Goal: Information Seeking & Learning: Check status

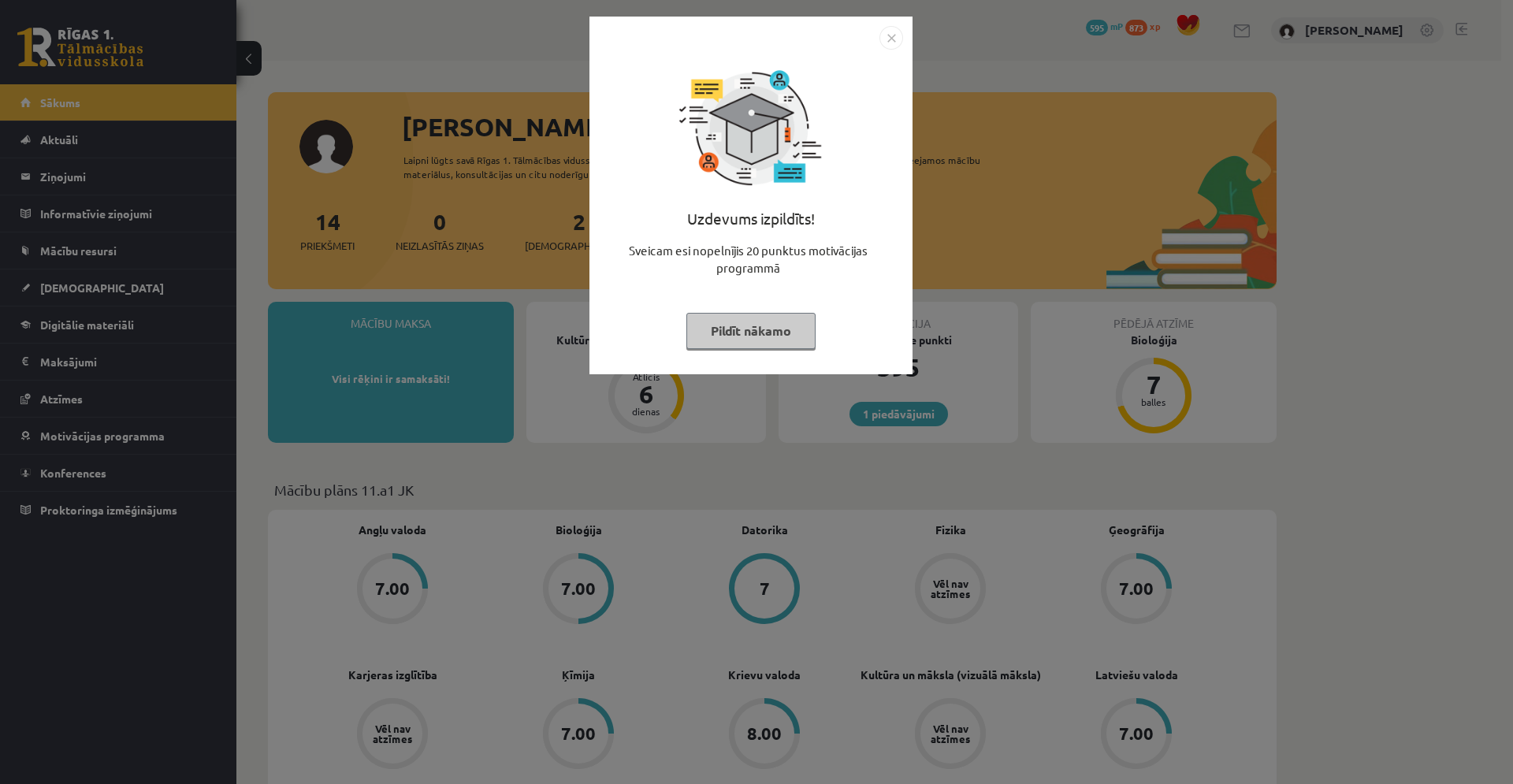
click at [777, 330] on button "Pildīt nākamo" at bounding box center [750, 331] width 129 height 36
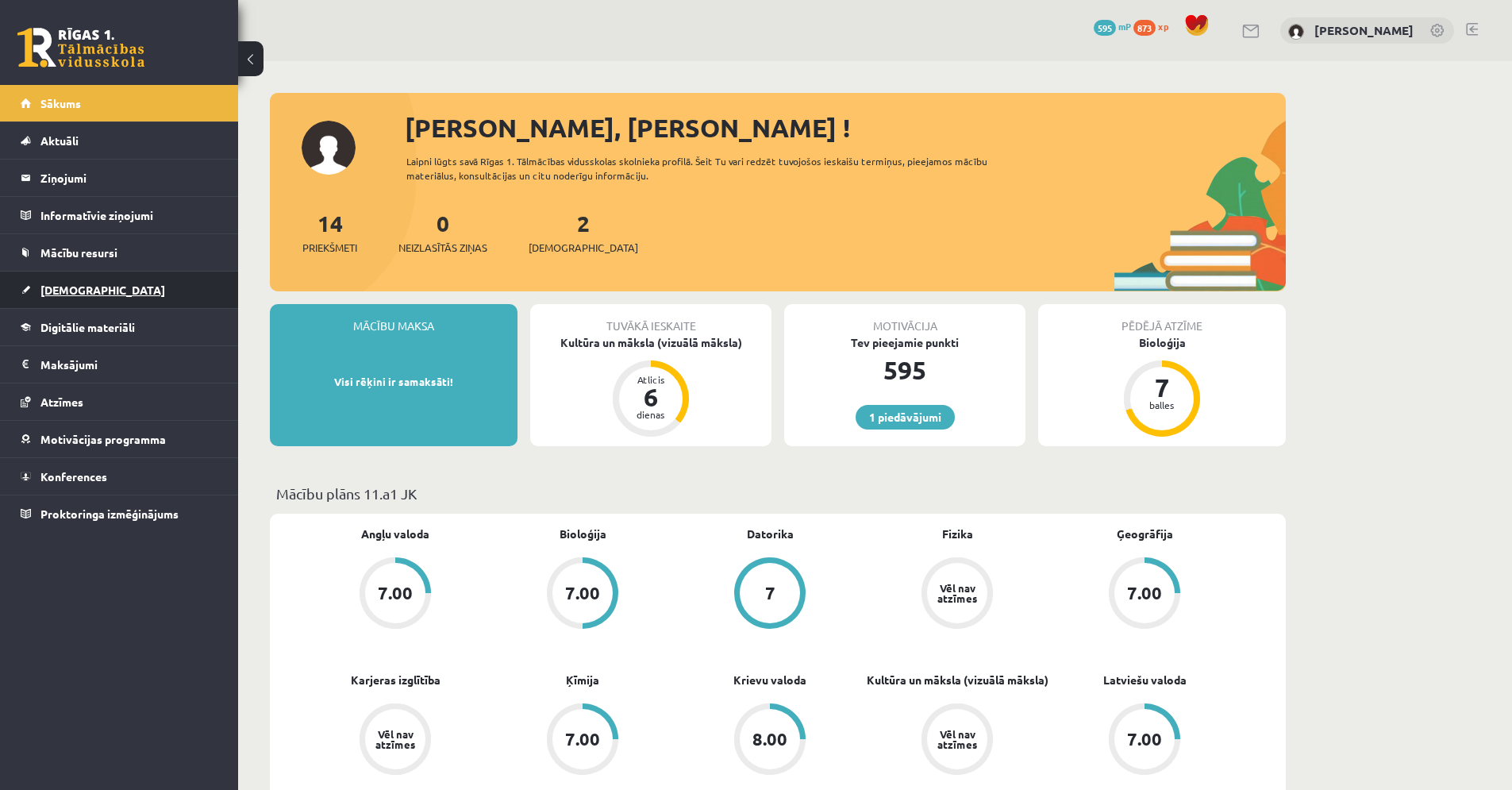
click at [95, 289] on link "[DEMOGRAPHIC_DATA]" at bounding box center [119, 290] width 198 height 36
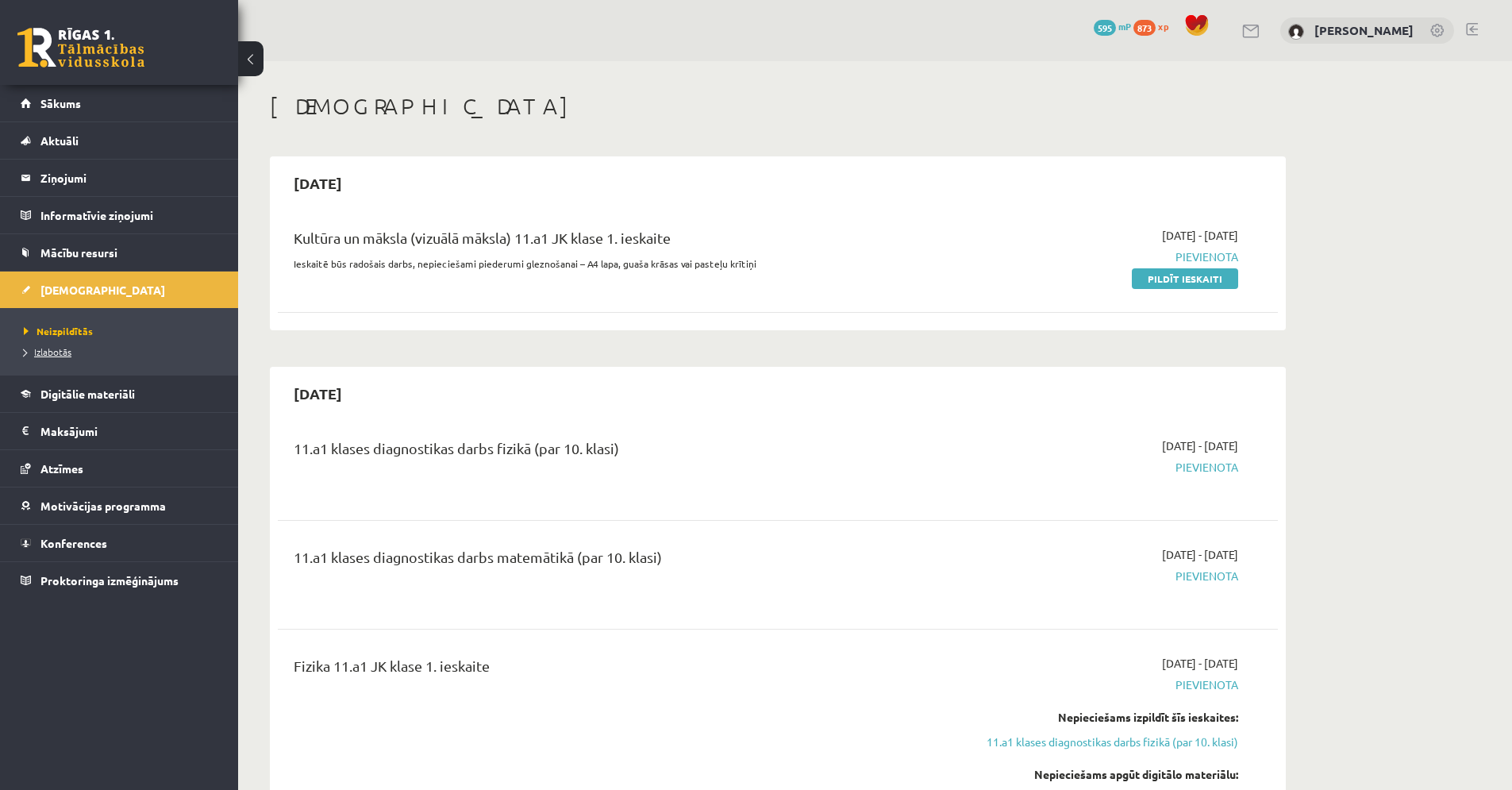
click at [54, 356] on span "Izlabotās" at bounding box center [47, 351] width 47 height 12
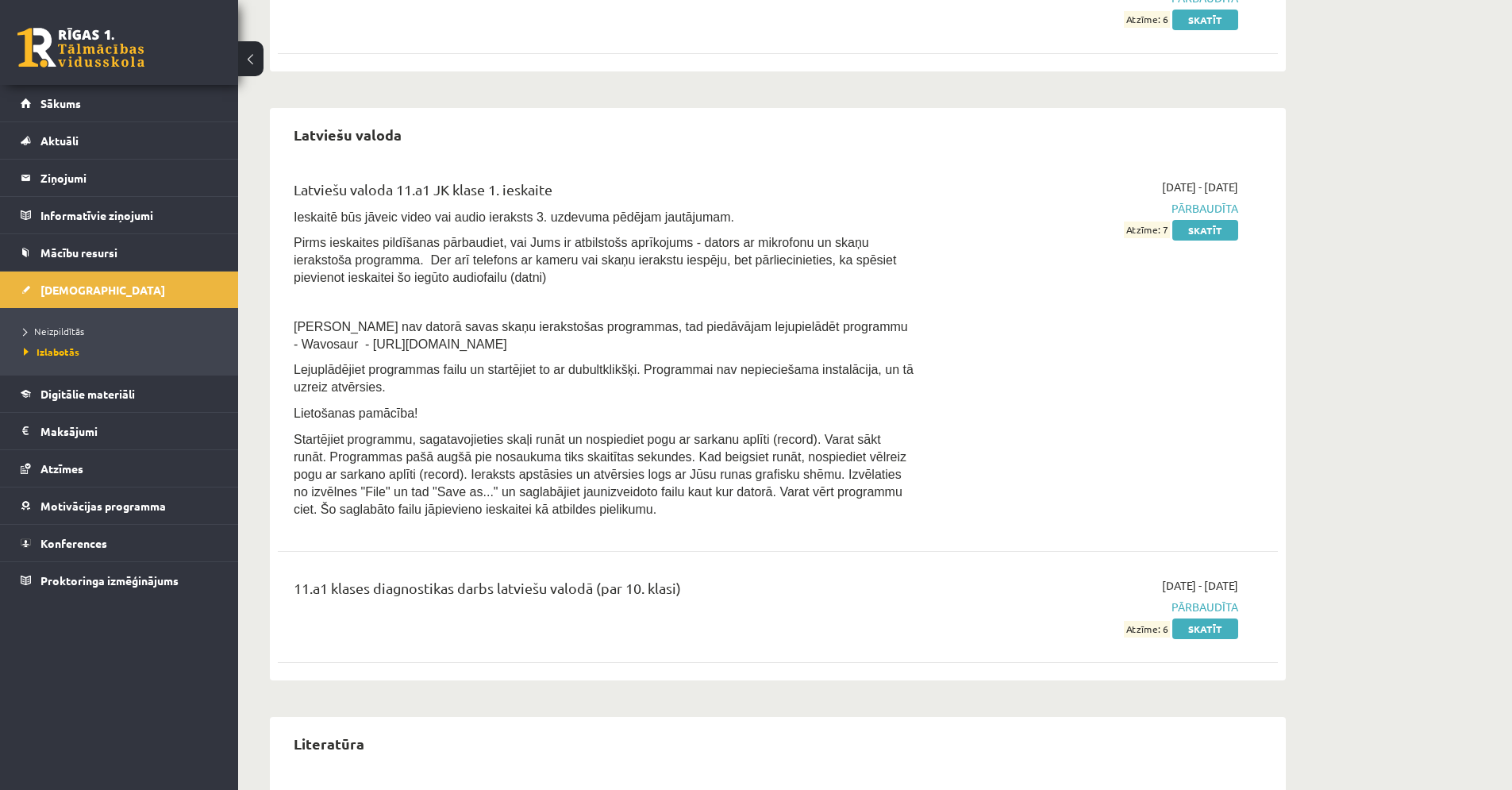
scroll to position [2005, 0]
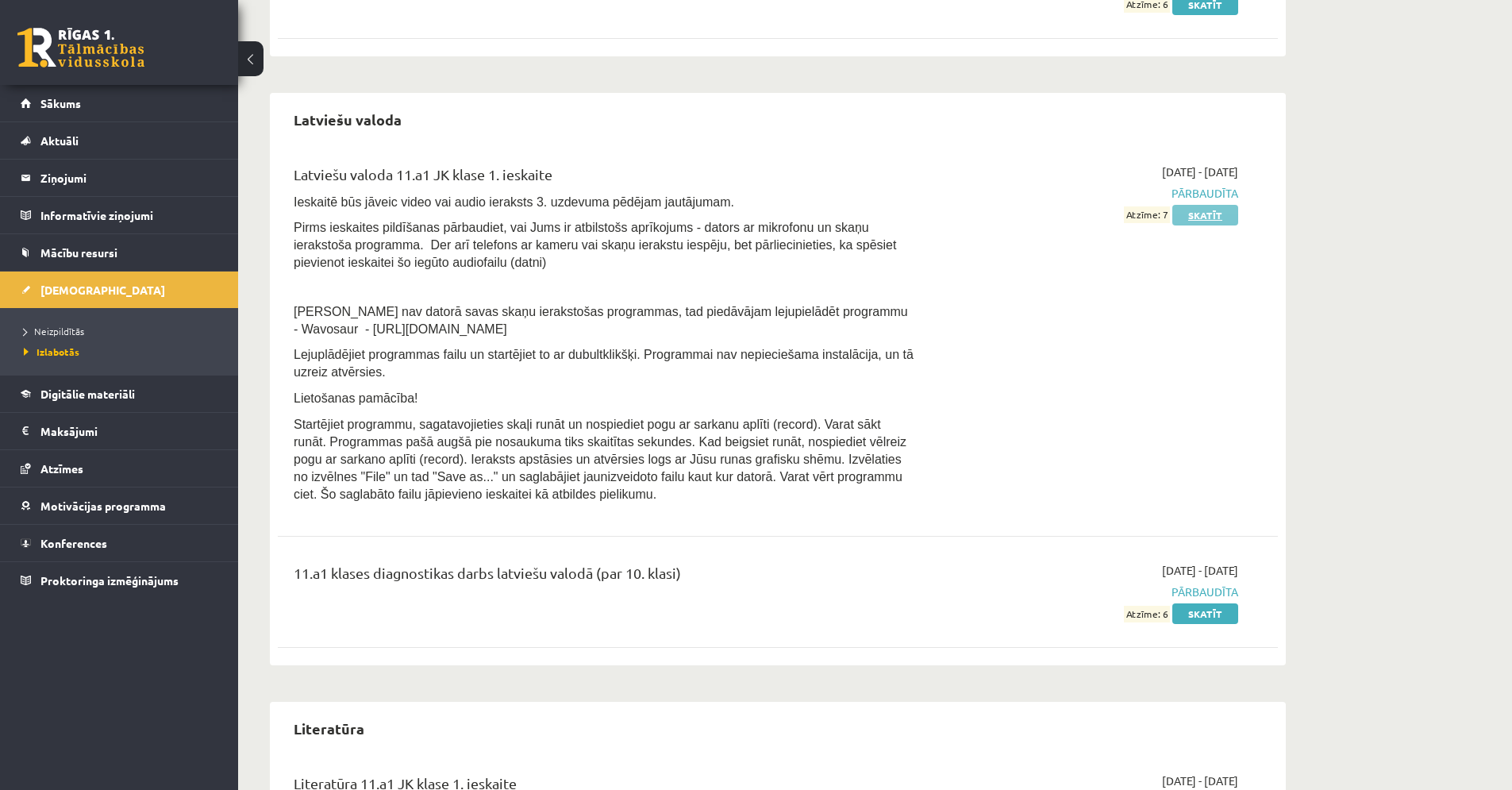
click at [1189, 214] on link "Skatīt" at bounding box center [1205, 215] width 66 height 21
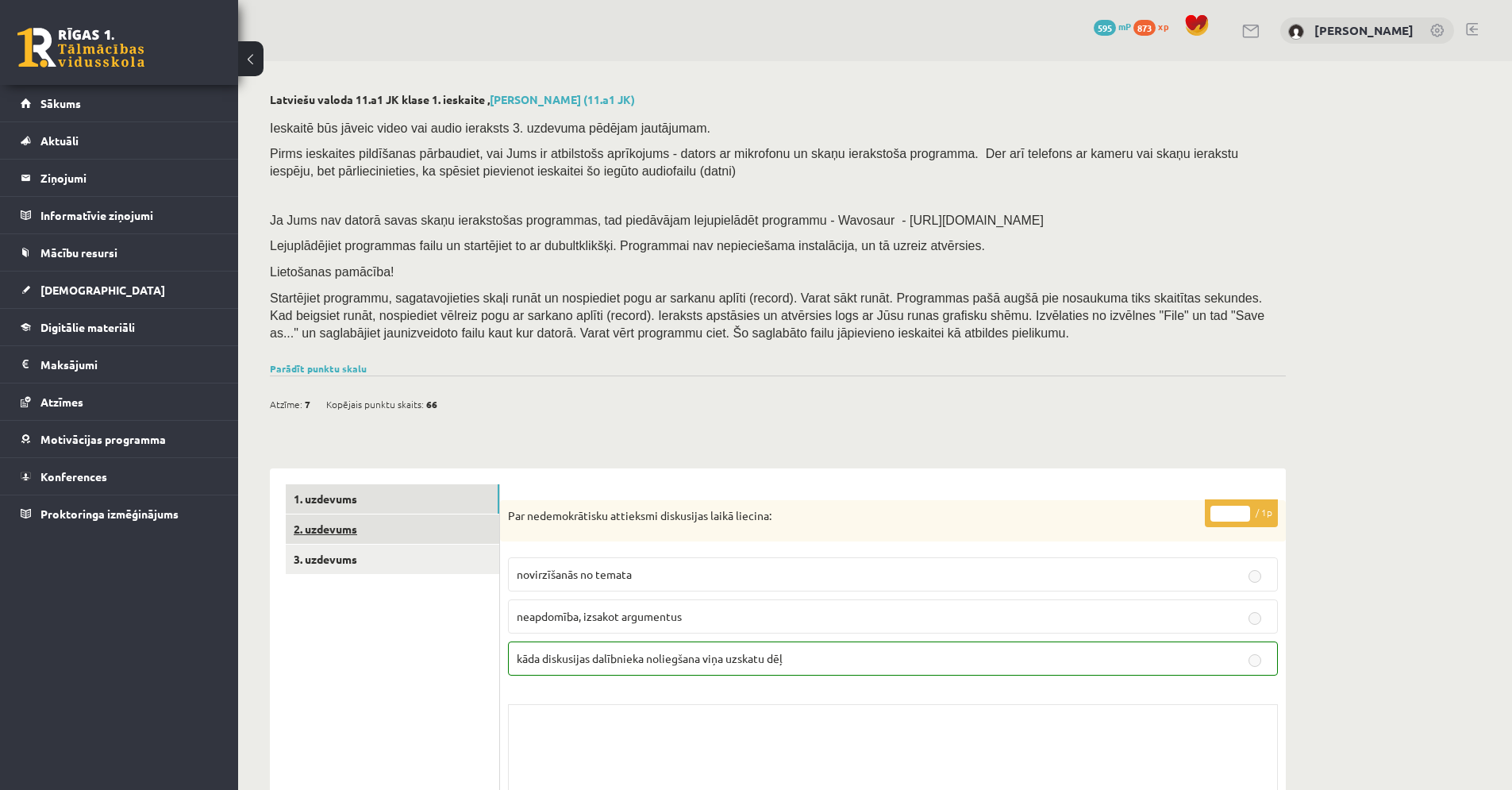
click at [399, 531] on link "2. uzdevums" at bounding box center [393, 529] width 214 height 29
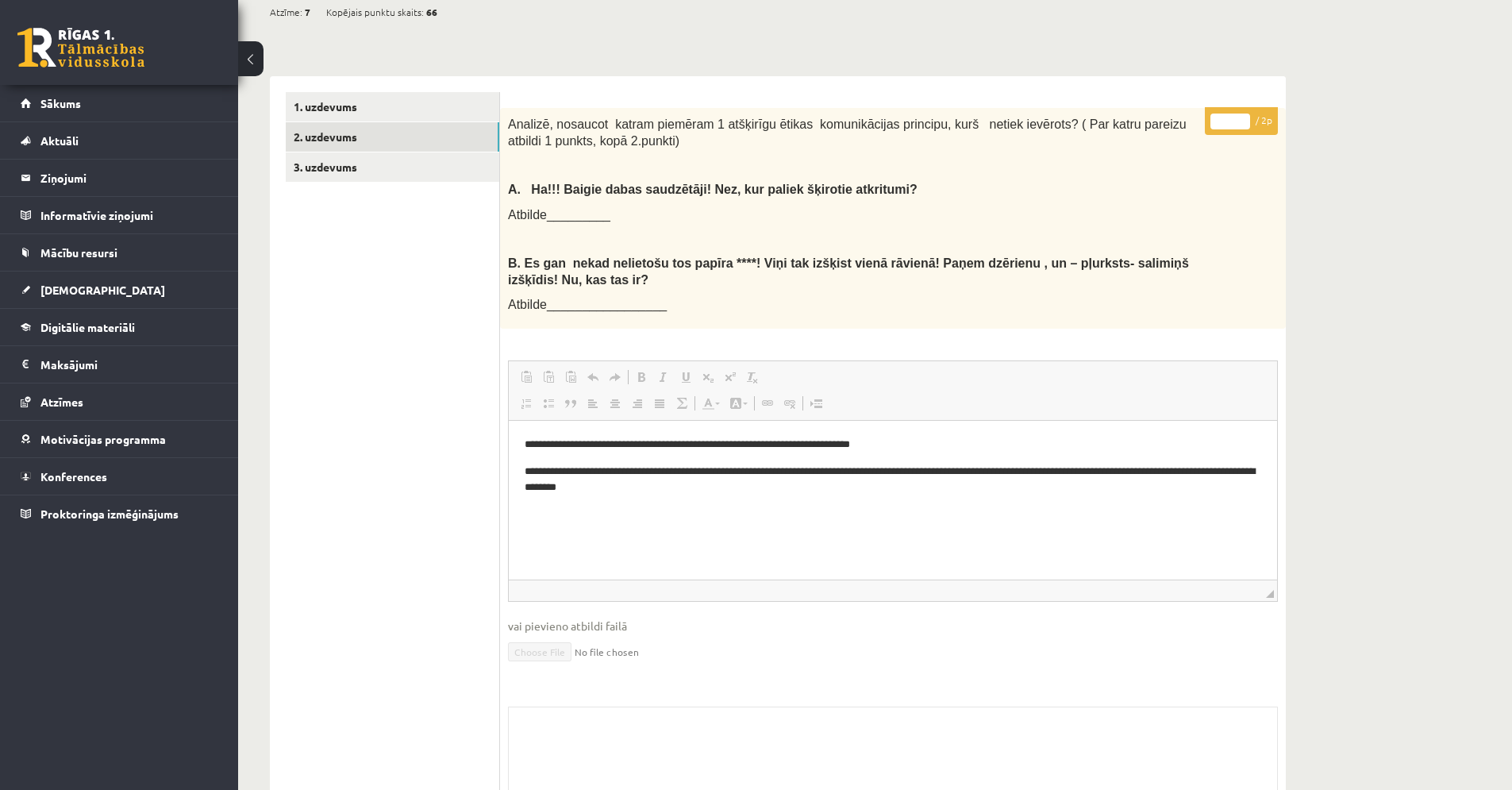
scroll to position [524, 0]
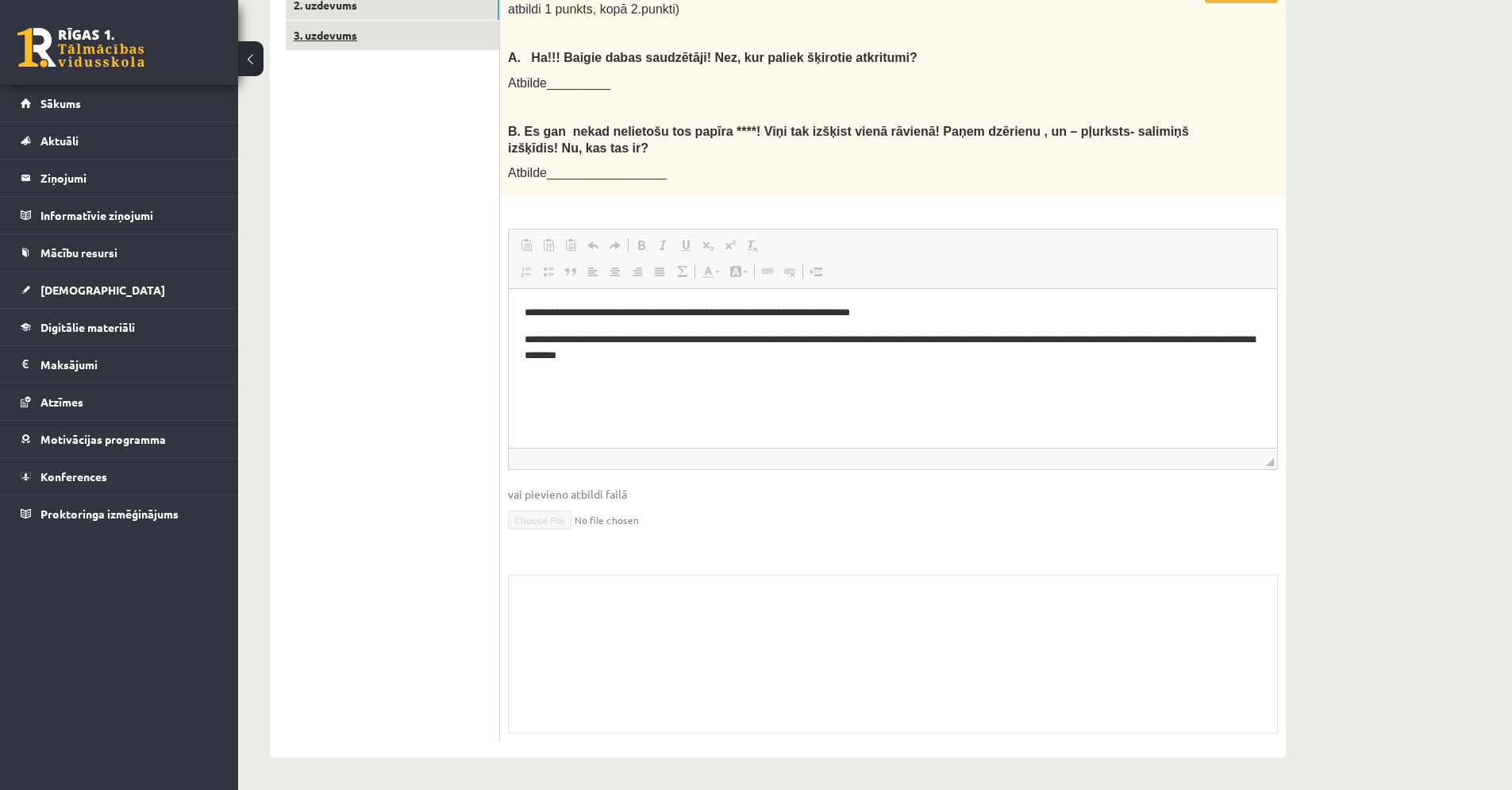
click at [376, 36] on link "3. uzdevums" at bounding box center [393, 35] width 214 height 29
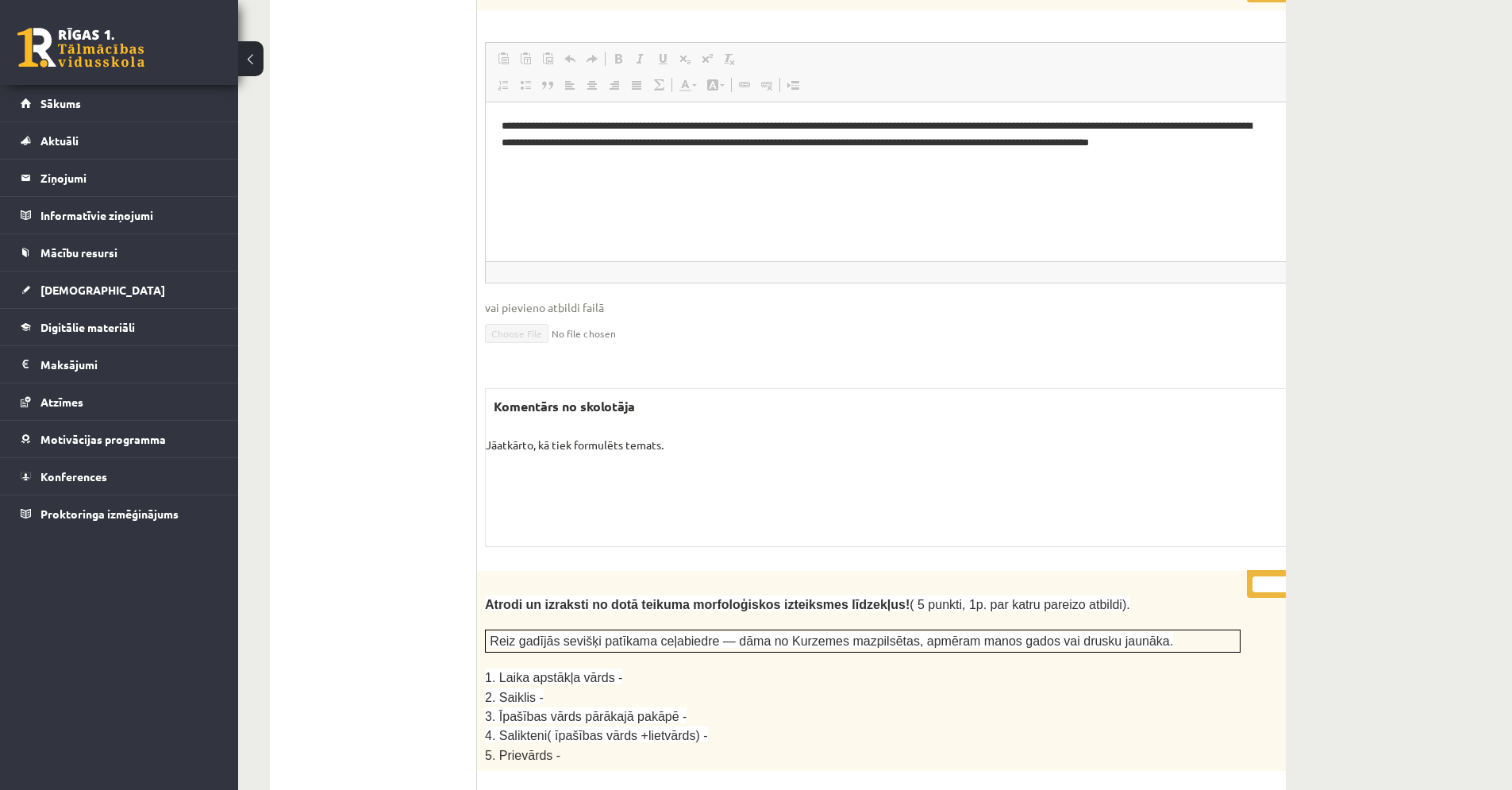
scroll to position [0, 0]
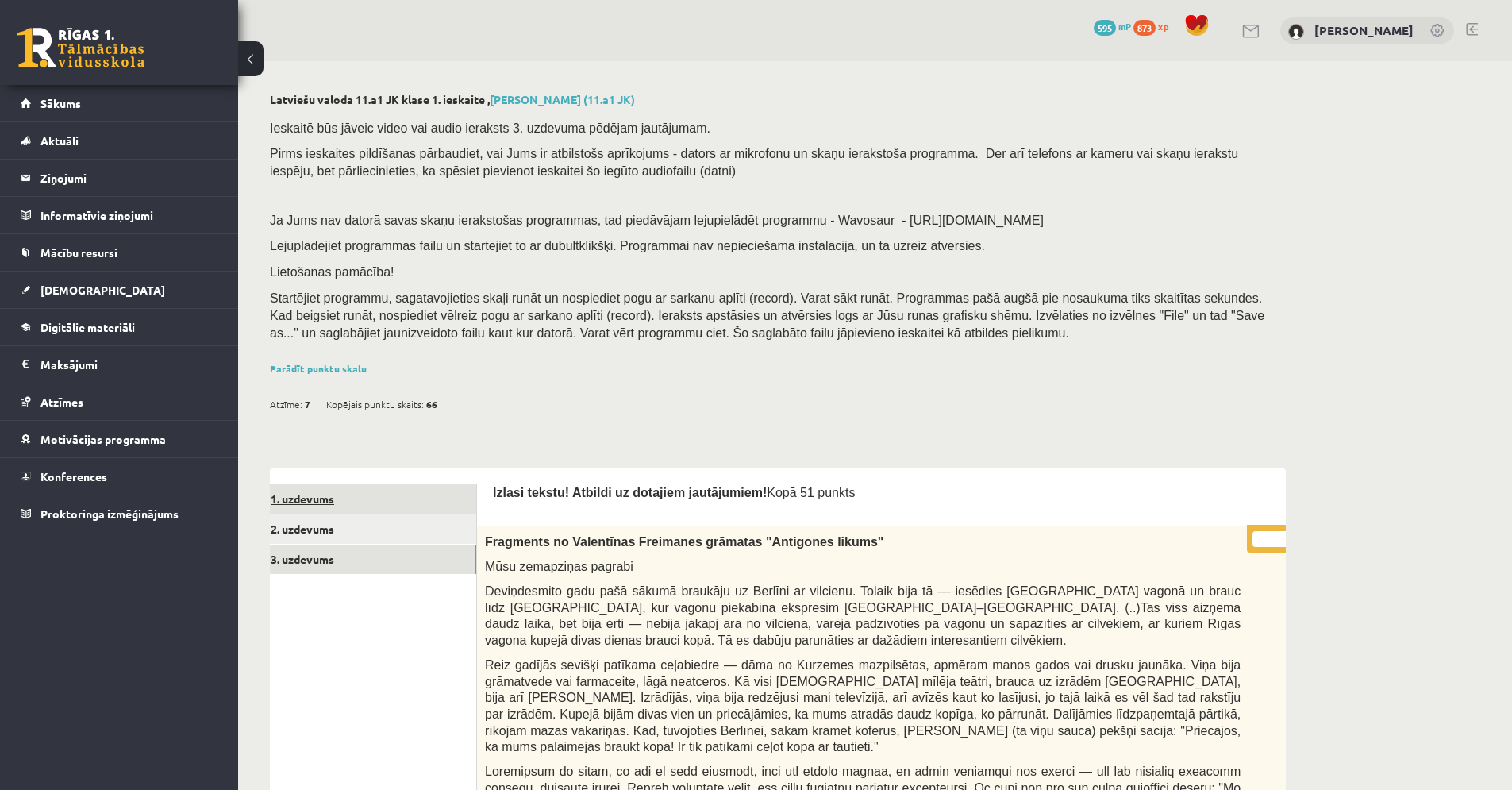
click at [305, 492] on link "1. uzdevums" at bounding box center [370, 498] width 214 height 29
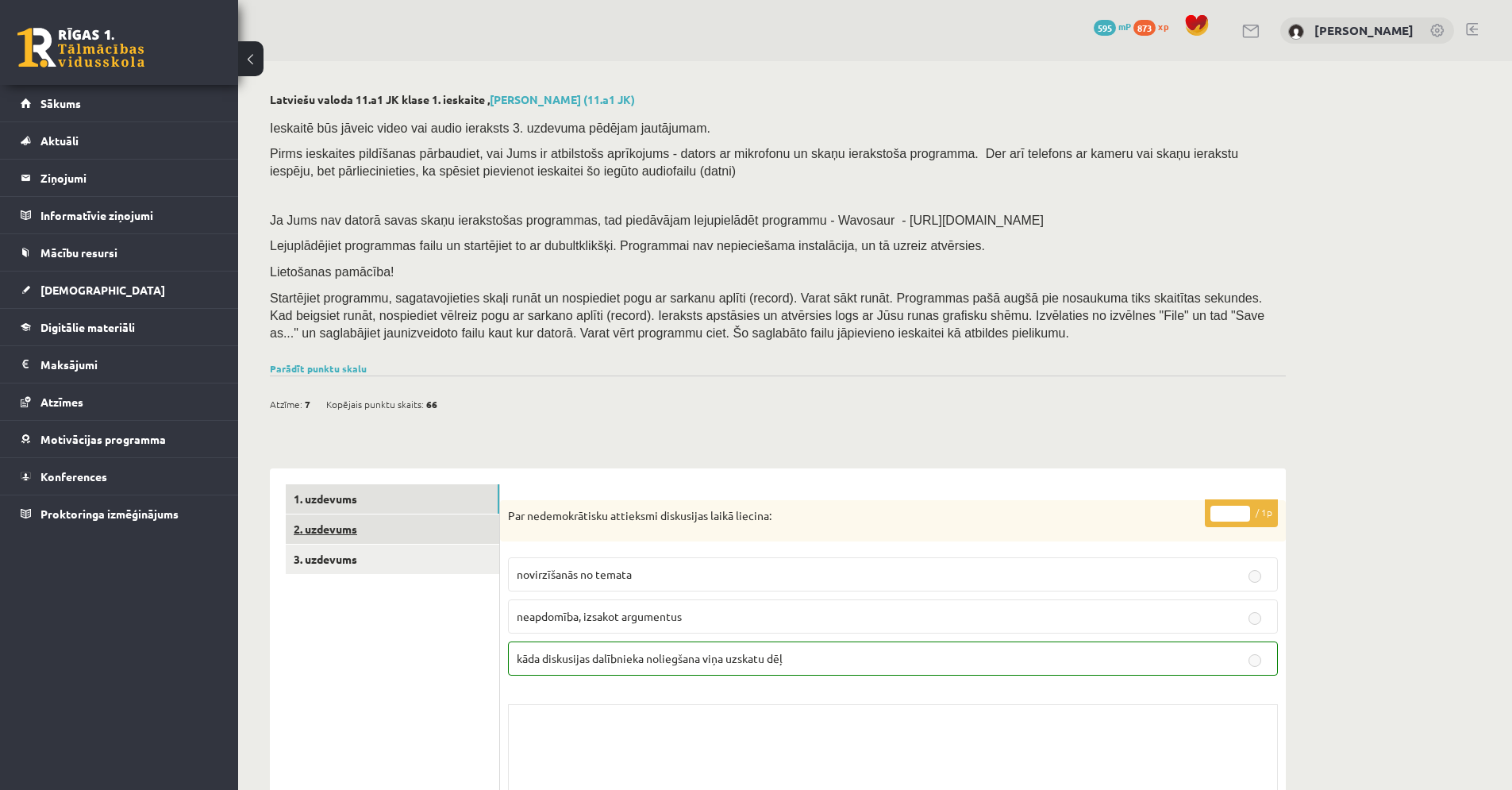
click at [327, 531] on link "2. uzdevums" at bounding box center [393, 529] width 214 height 29
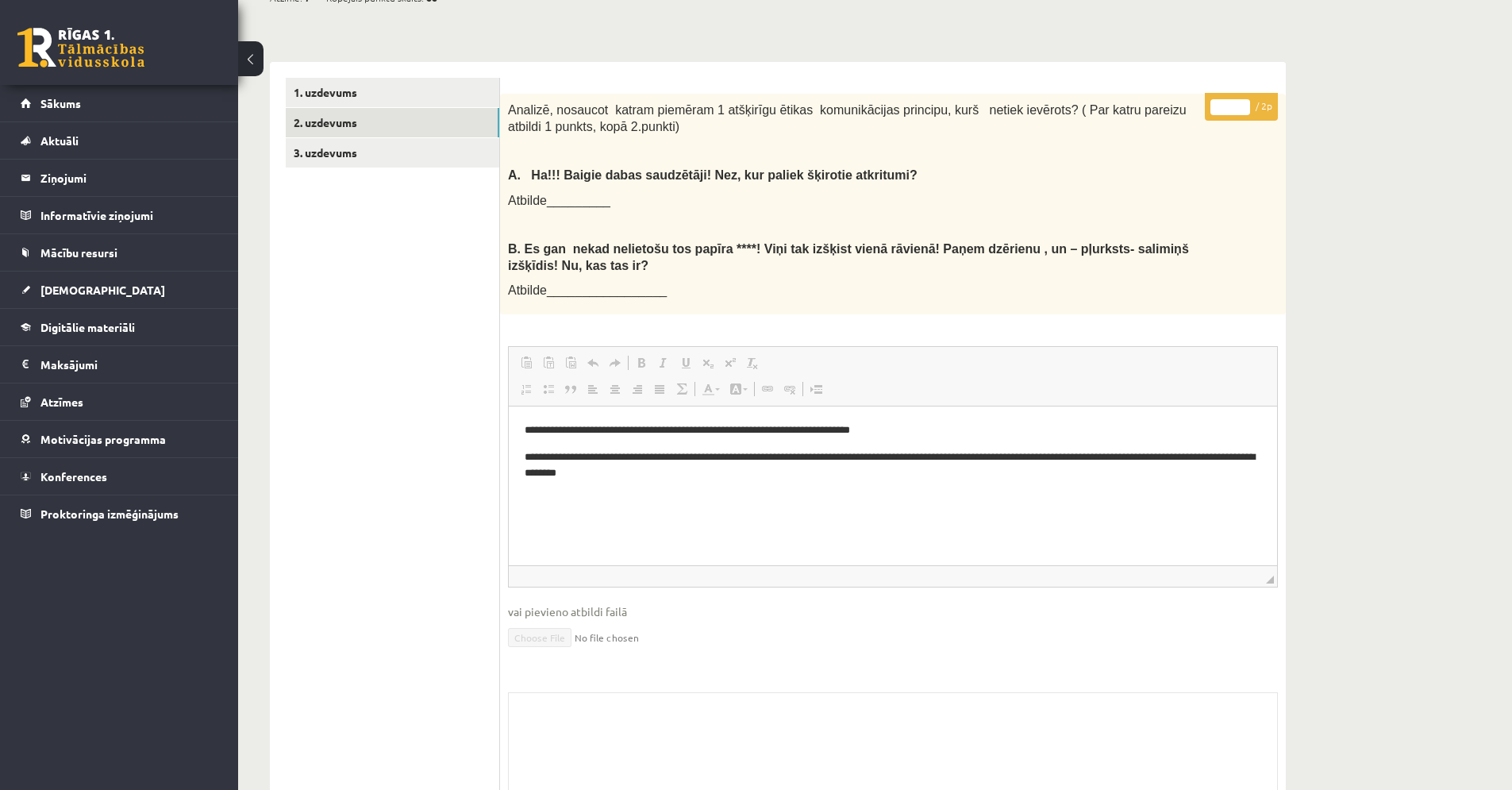
scroll to position [426, 0]
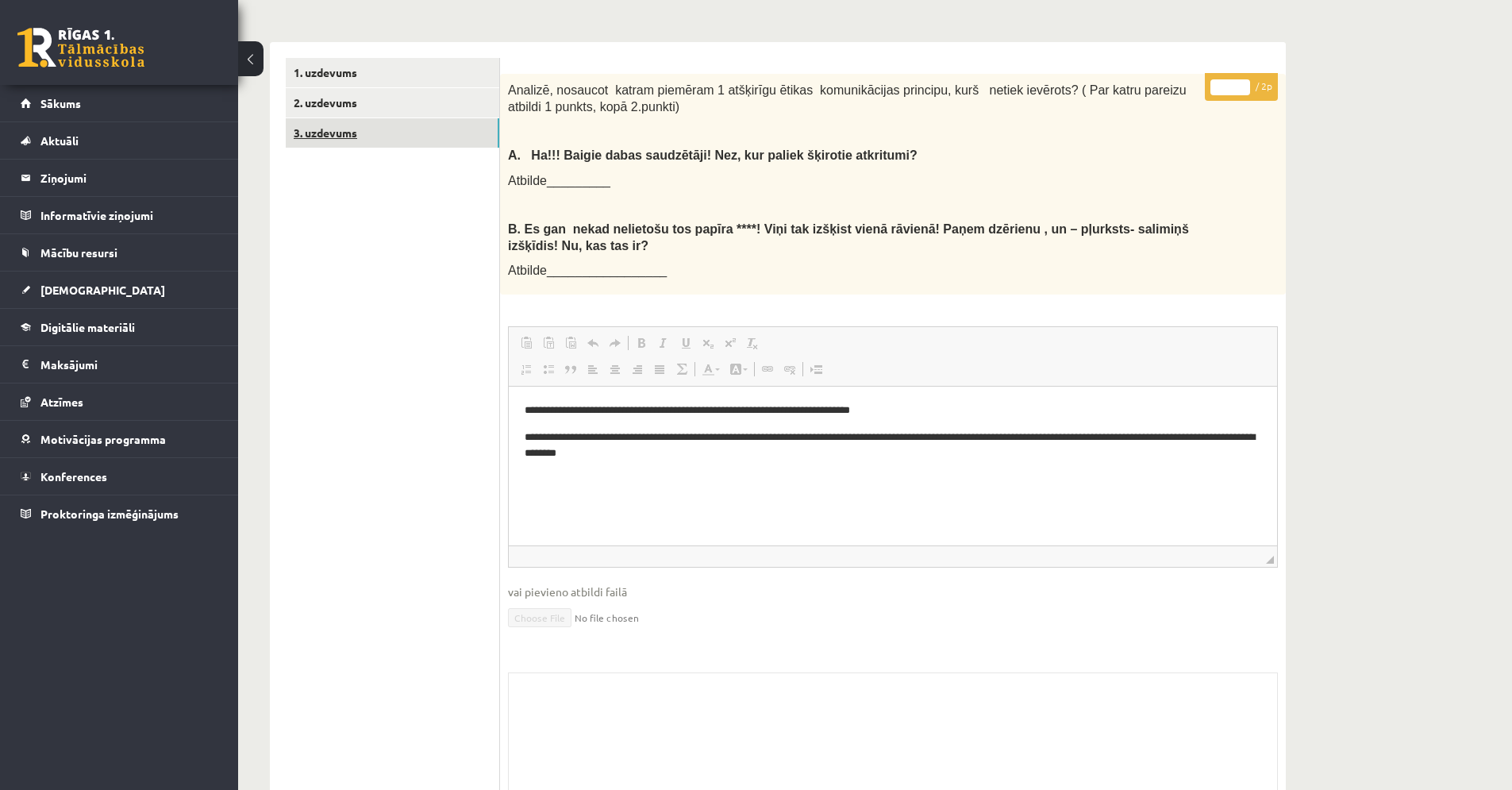
click at [336, 128] on link "3. uzdevums" at bounding box center [393, 133] width 214 height 29
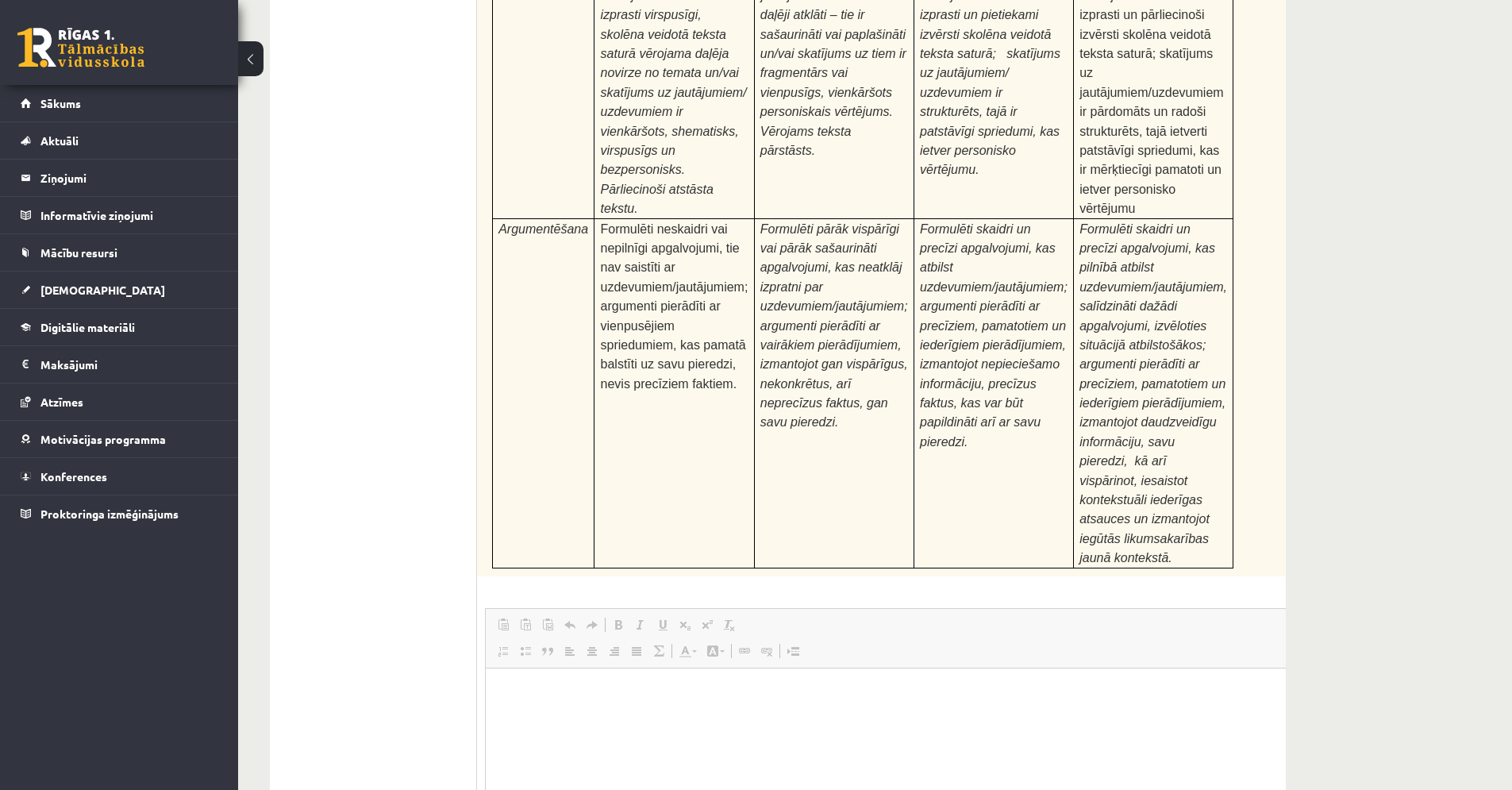
scroll to position [6155, 0]
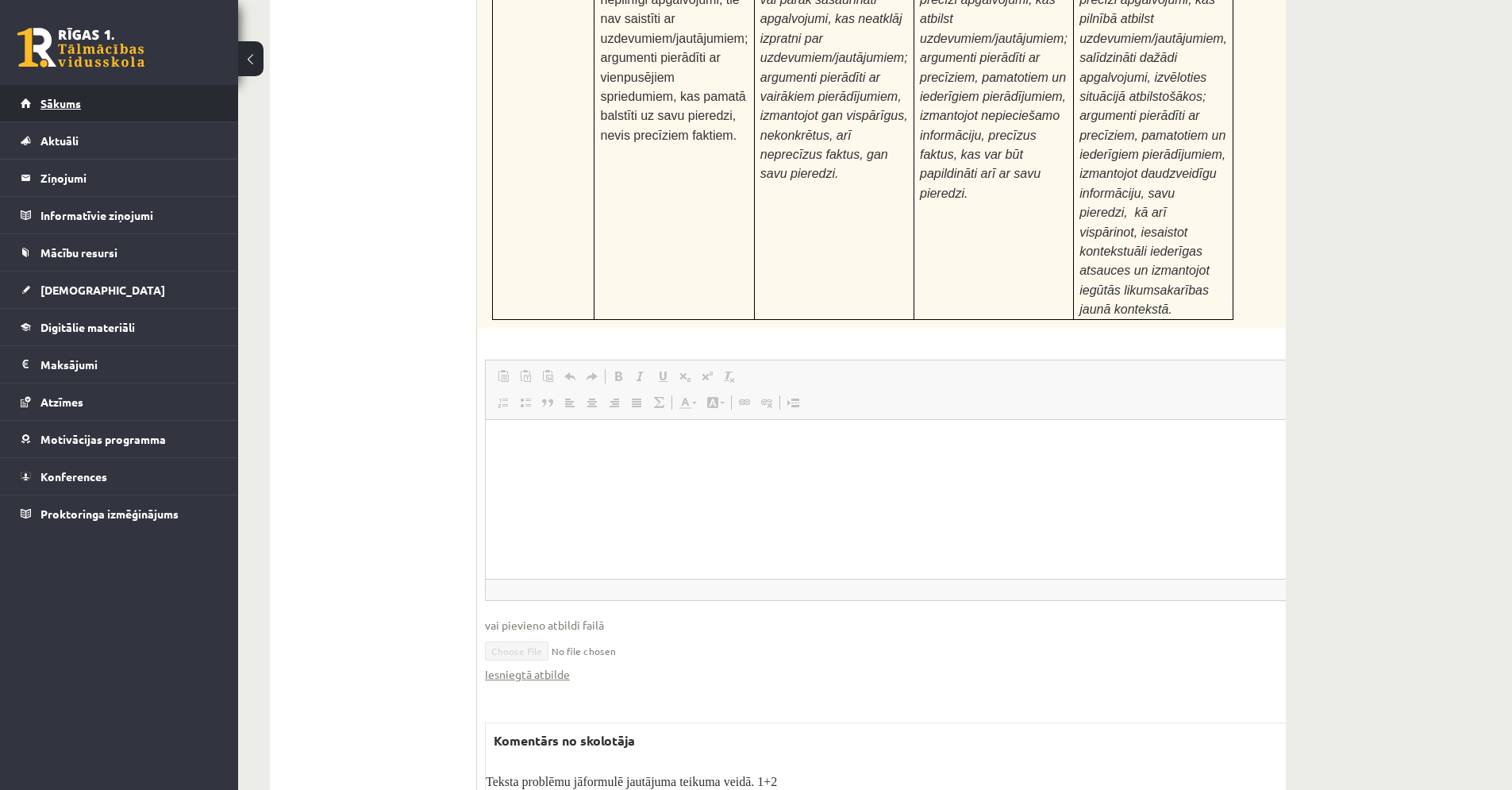
click at [114, 100] on link "Sākums" at bounding box center [119, 104] width 198 height 36
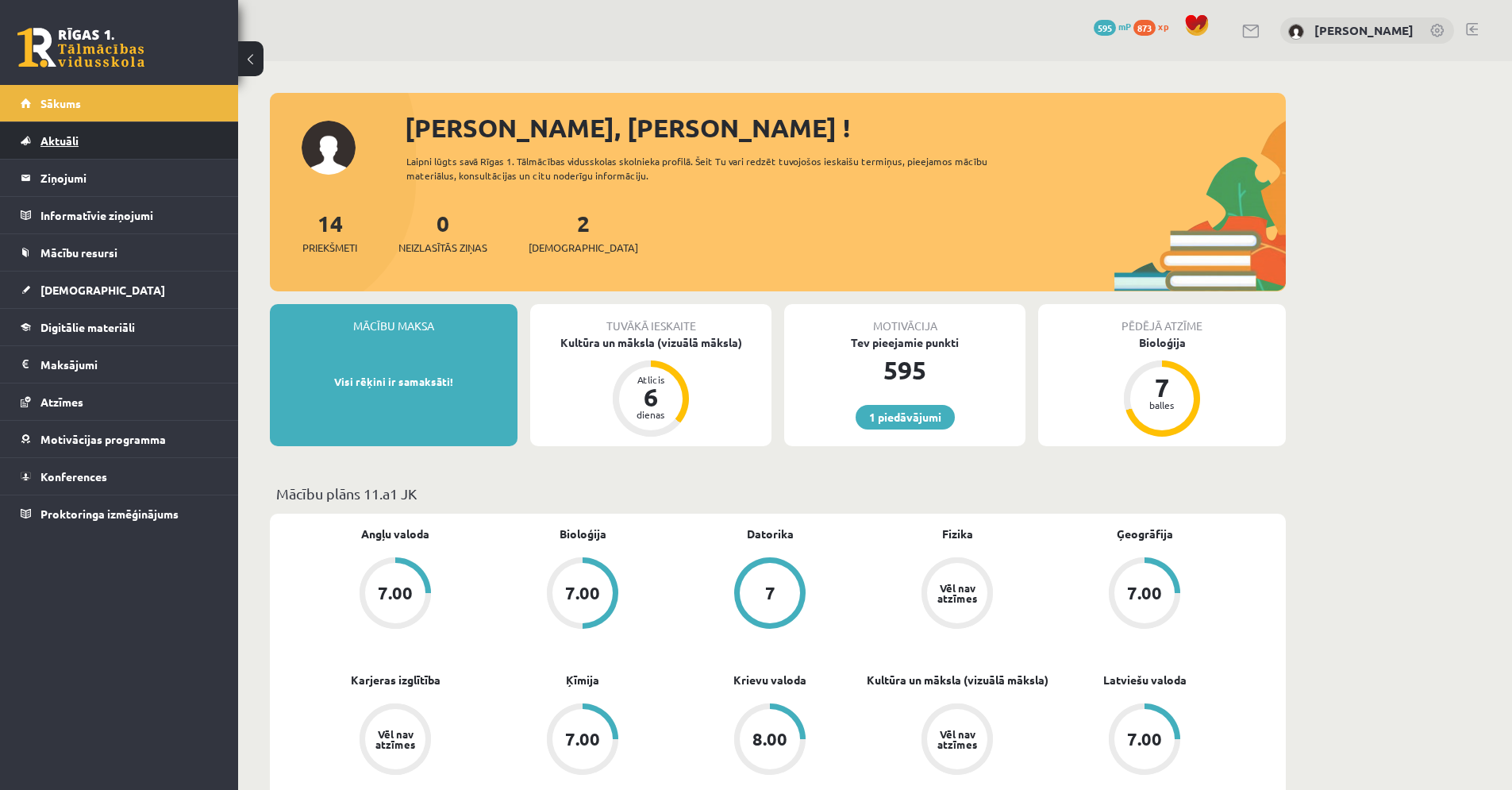
click at [48, 146] on span "Aktuāli" at bounding box center [60, 140] width 38 height 14
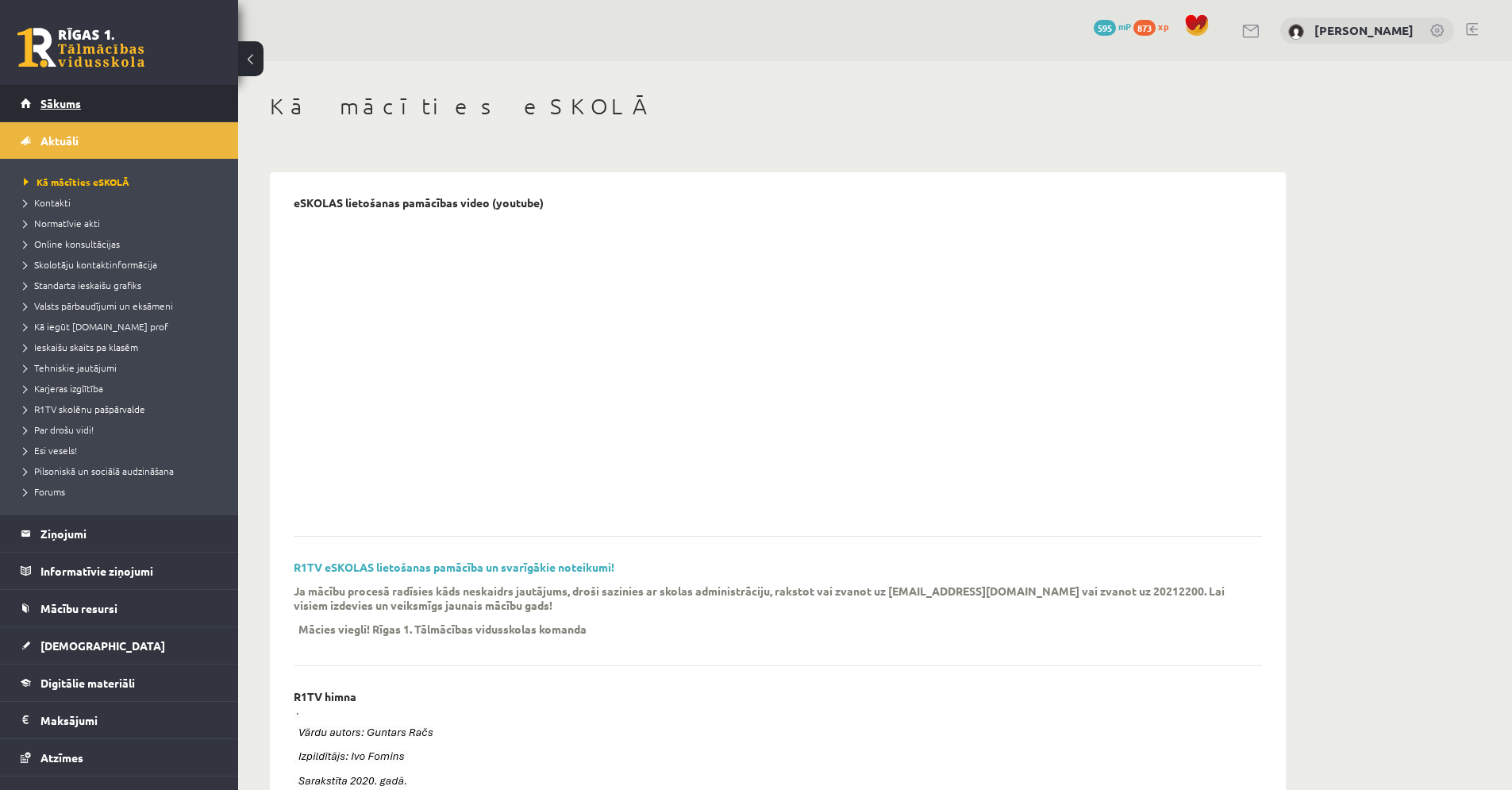
click at [56, 114] on link "Sākums" at bounding box center [119, 104] width 198 height 36
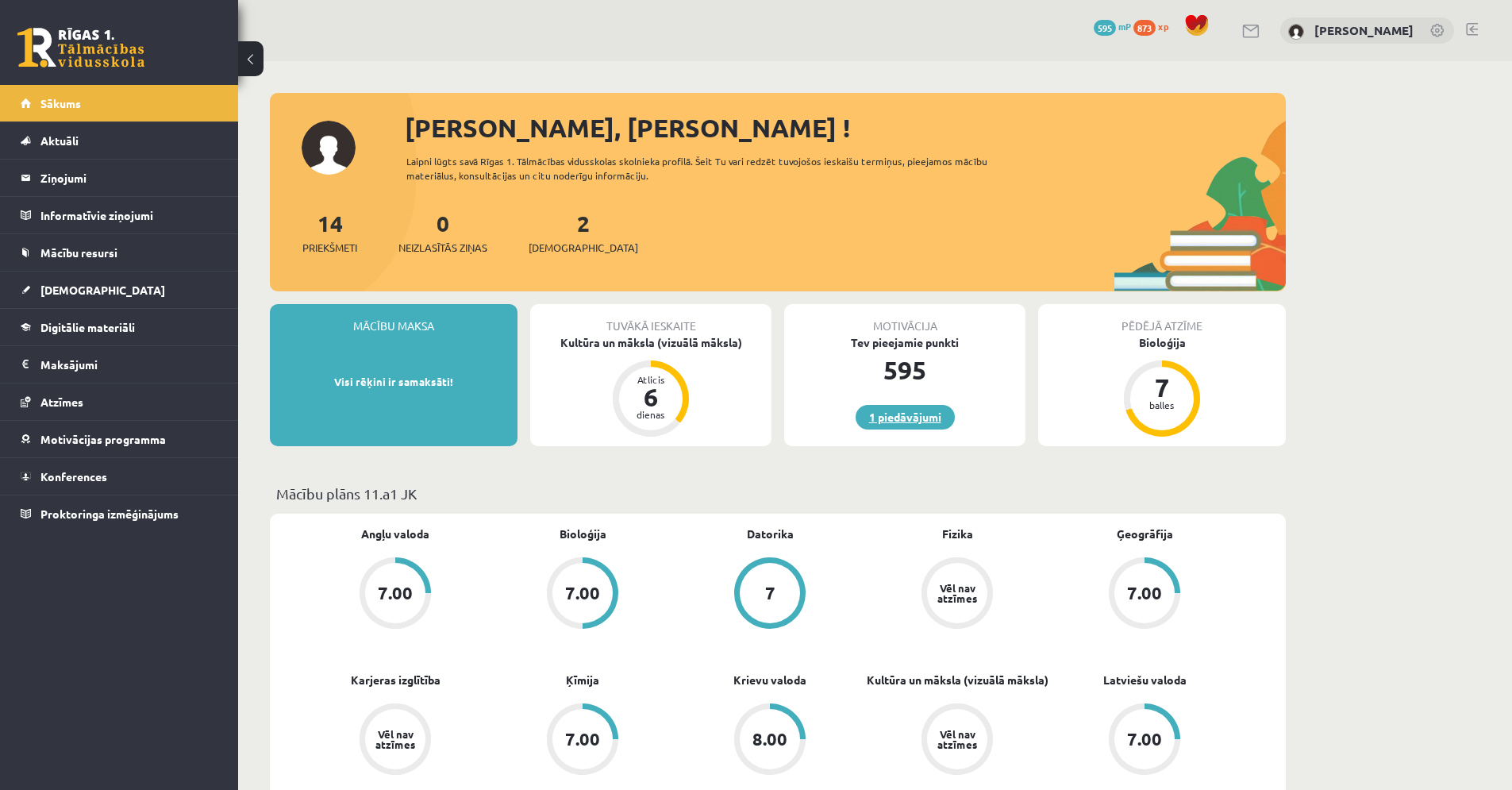
click at [894, 415] on link "1 piedāvājumi" at bounding box center [906, 418] width 99 height 25
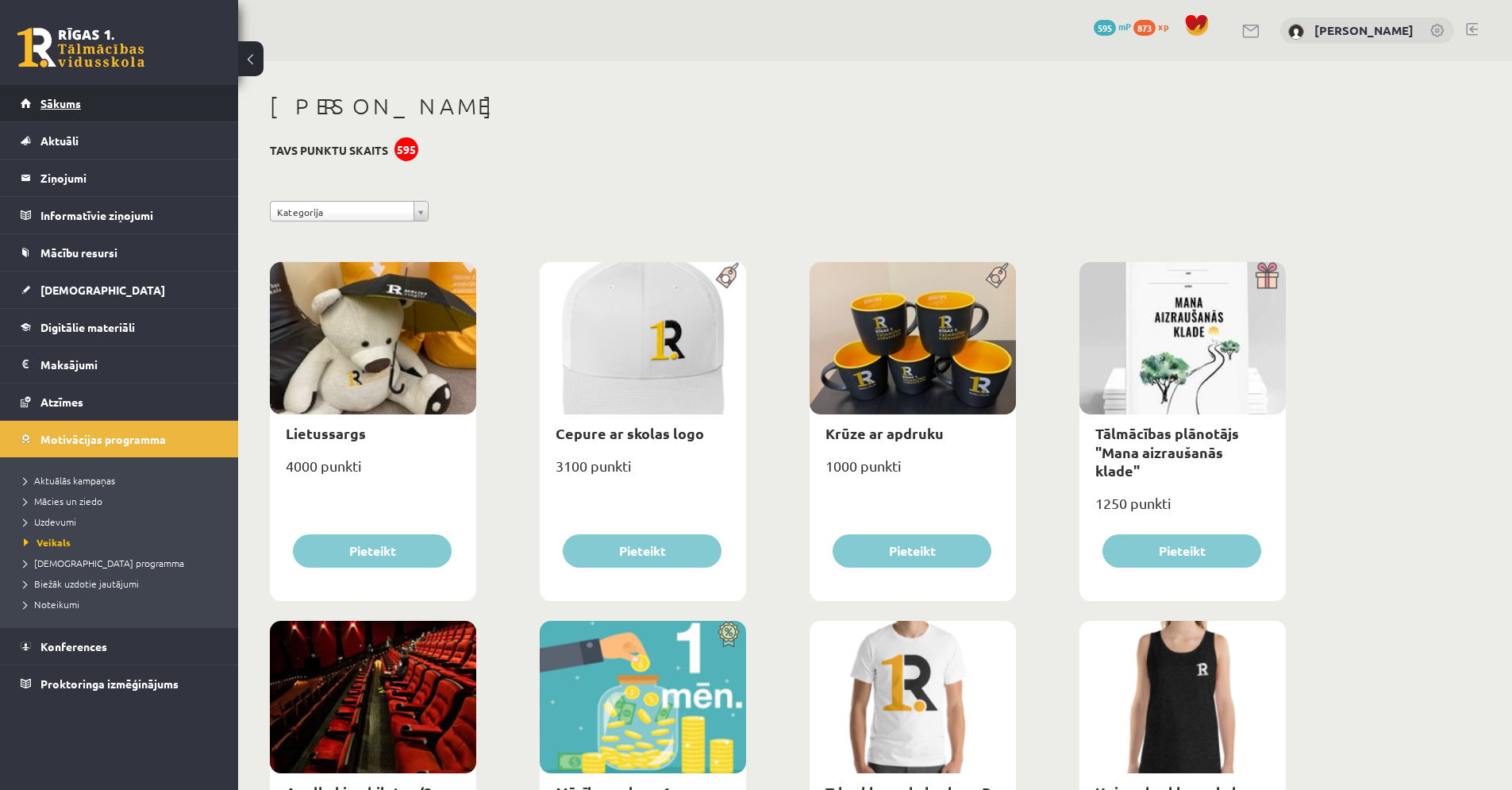
click at [31, 118] on link "Sākums" at bounding box center [119, 104] width 198 height 36
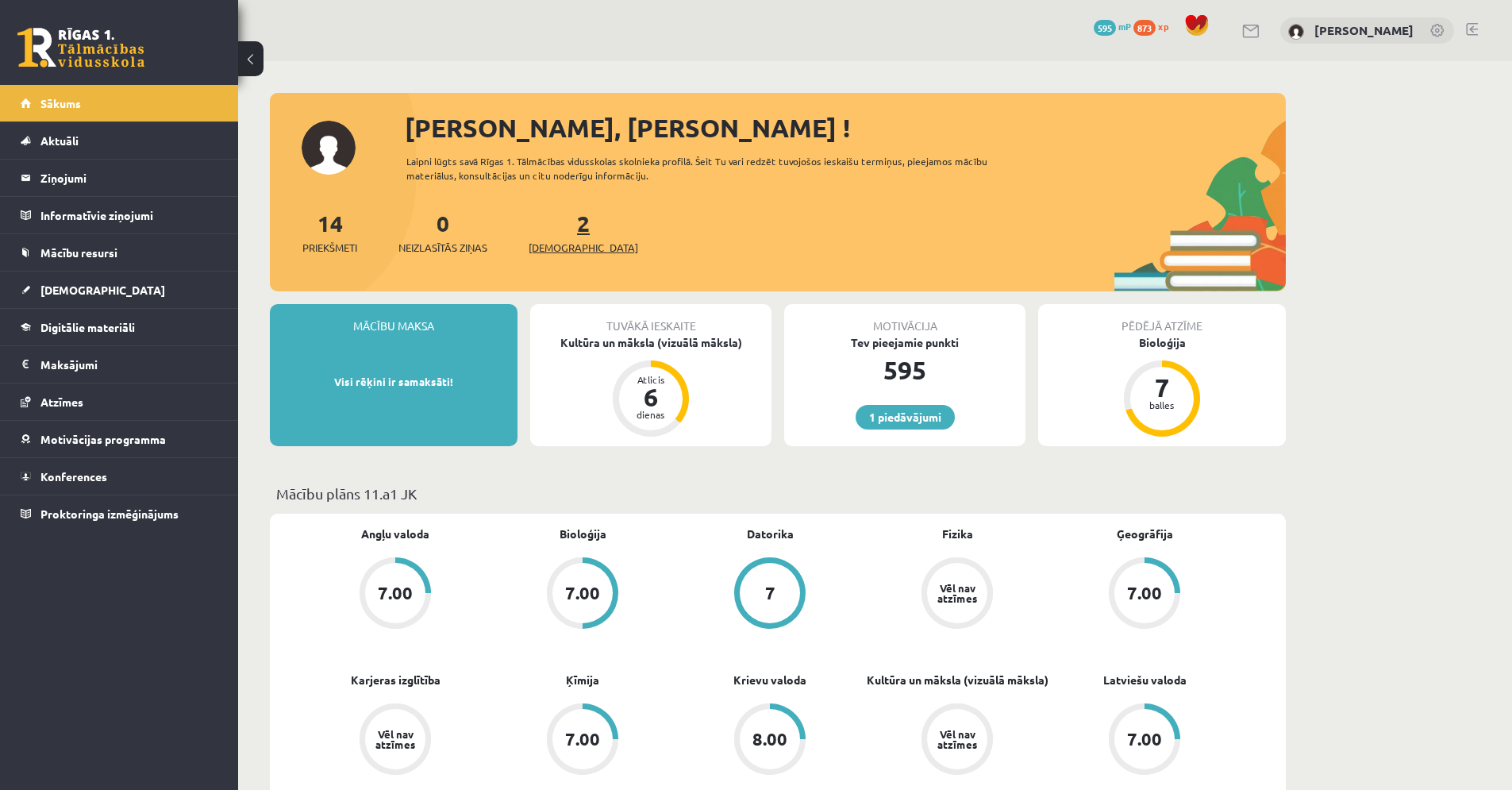
click at [558, 235] on link "2 Ieskaites" at bounding box center [583, 232] width 109 height 47
